Goal: Task Accomplishment & Management: Manage account settings

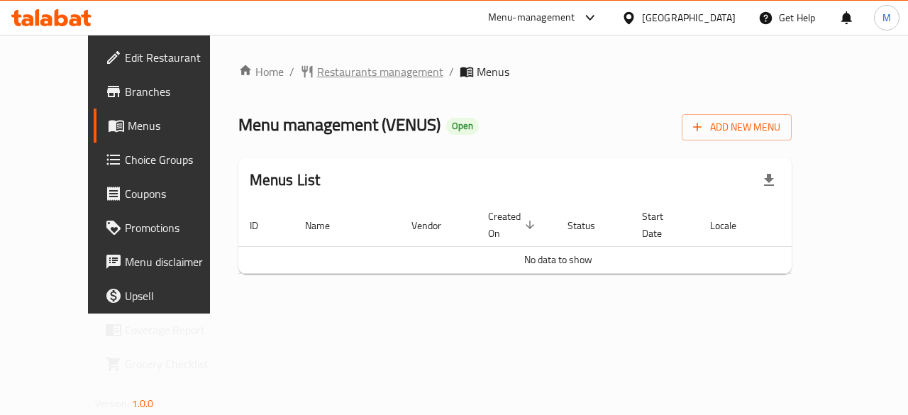
click at [339, 63] on span "Restaurants management" at bounding box center [380, 71] width 126 height 17
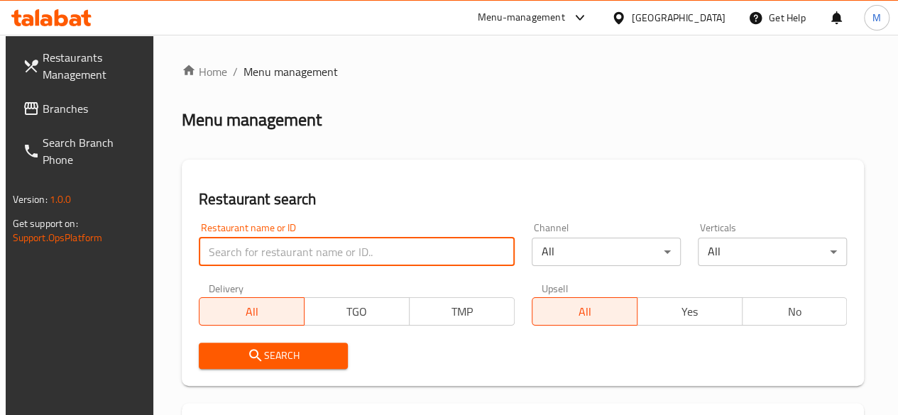
click at [264, 238] on input "search" at bounding box center [357, 252] width 316 height 28
paste input "658823"
type input "658823"
click button "Search" at bounding box center [273, 356] width 149 height 26
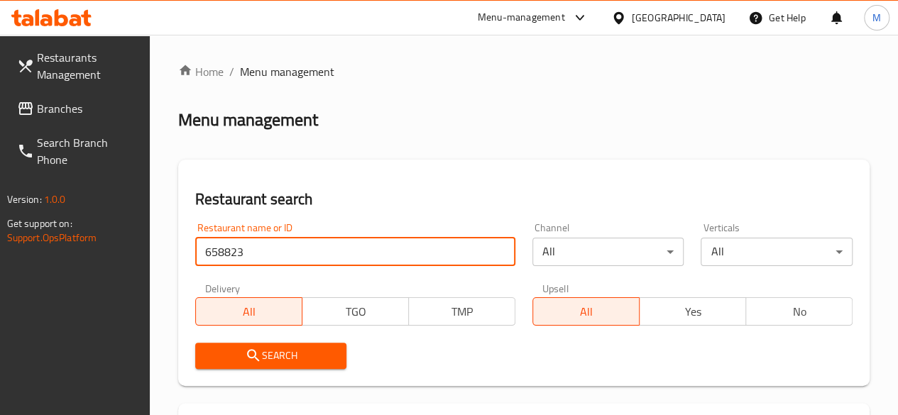
scroll to position [246, 0]
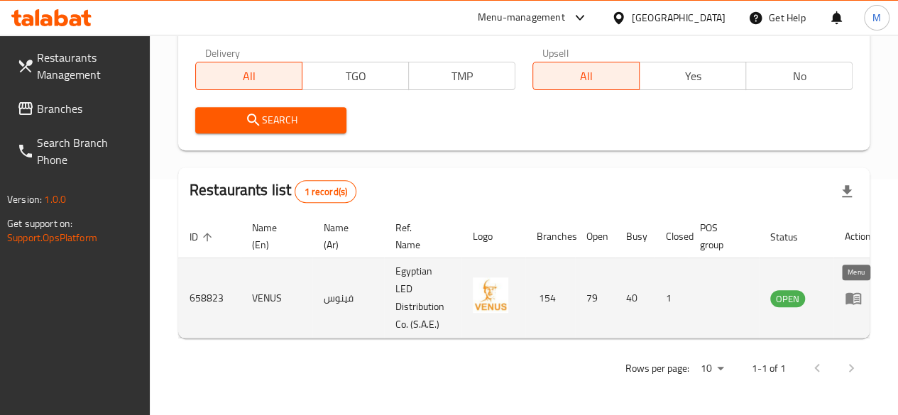
click at [858, 292] on icon "enhanced table" at bounding box center [852, 297] width 17 height 17
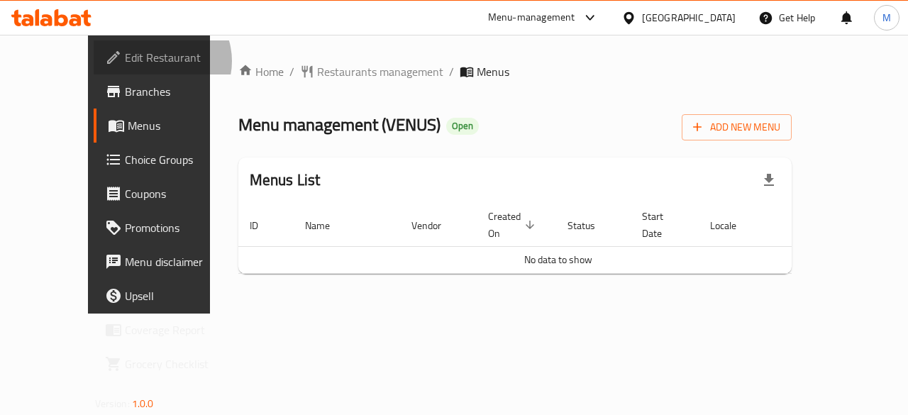
click at [125, 61] on span "Edit Restaurant" at bounding box center [177, 57] width 104 height 17
